Goal: Find specific page/section: Find specific page/section

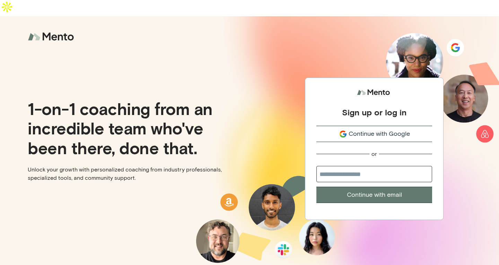
click at [379, 129] on span "Continue with Google" at bounding box center [379, 133] width 61 height 9
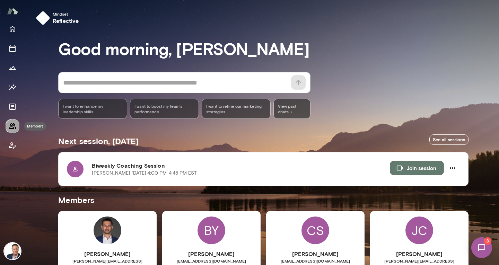
click at [12, 127] on icon "Members" at bounding box center [13, 126] width 8 height 6
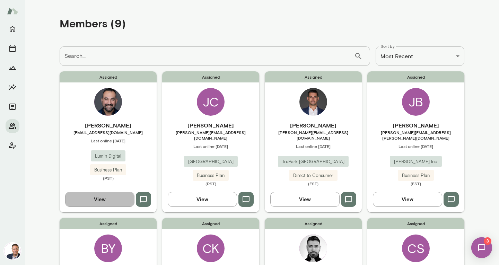
click at [101, 192] on button "View" at bounding box center [99, 199] width 69 height 15
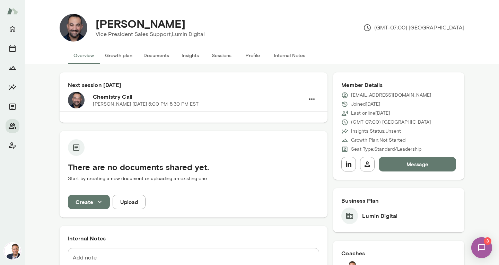
click at [16, 126] on icon "Members" at bounding box center [12, 126] width 8 height 8
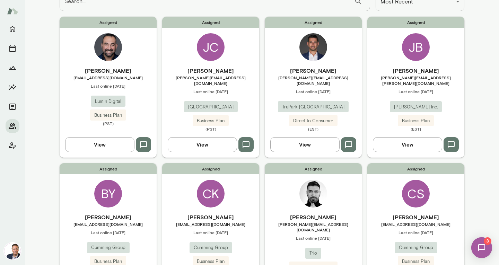
scroll to position [49, 0]
